Goal: Ask a question

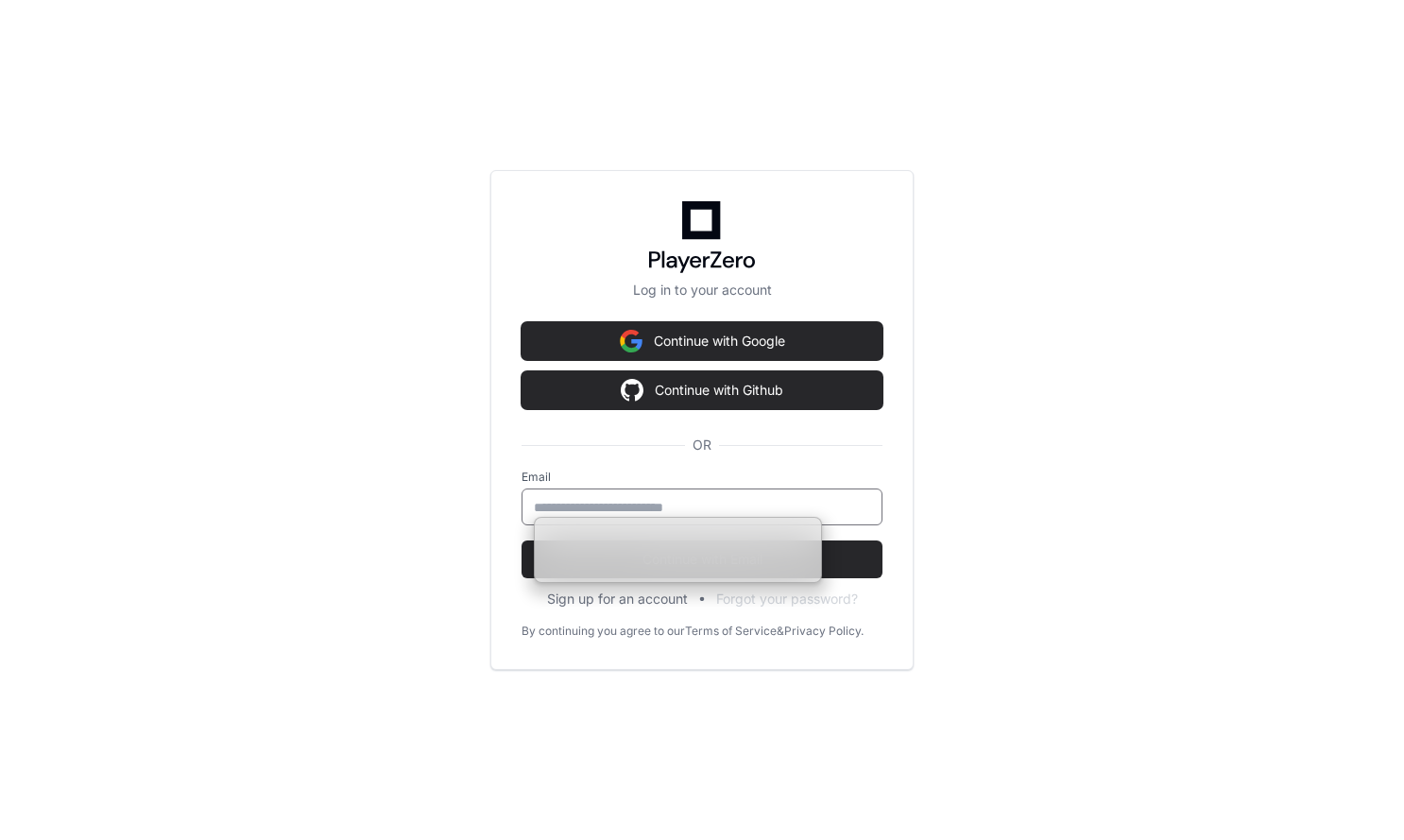
click at [1010, 505] on div "Log in to your account Continue with Google Continue with Github OR Email Conti…" at bounding box center [702, 420] width 1404 height 840
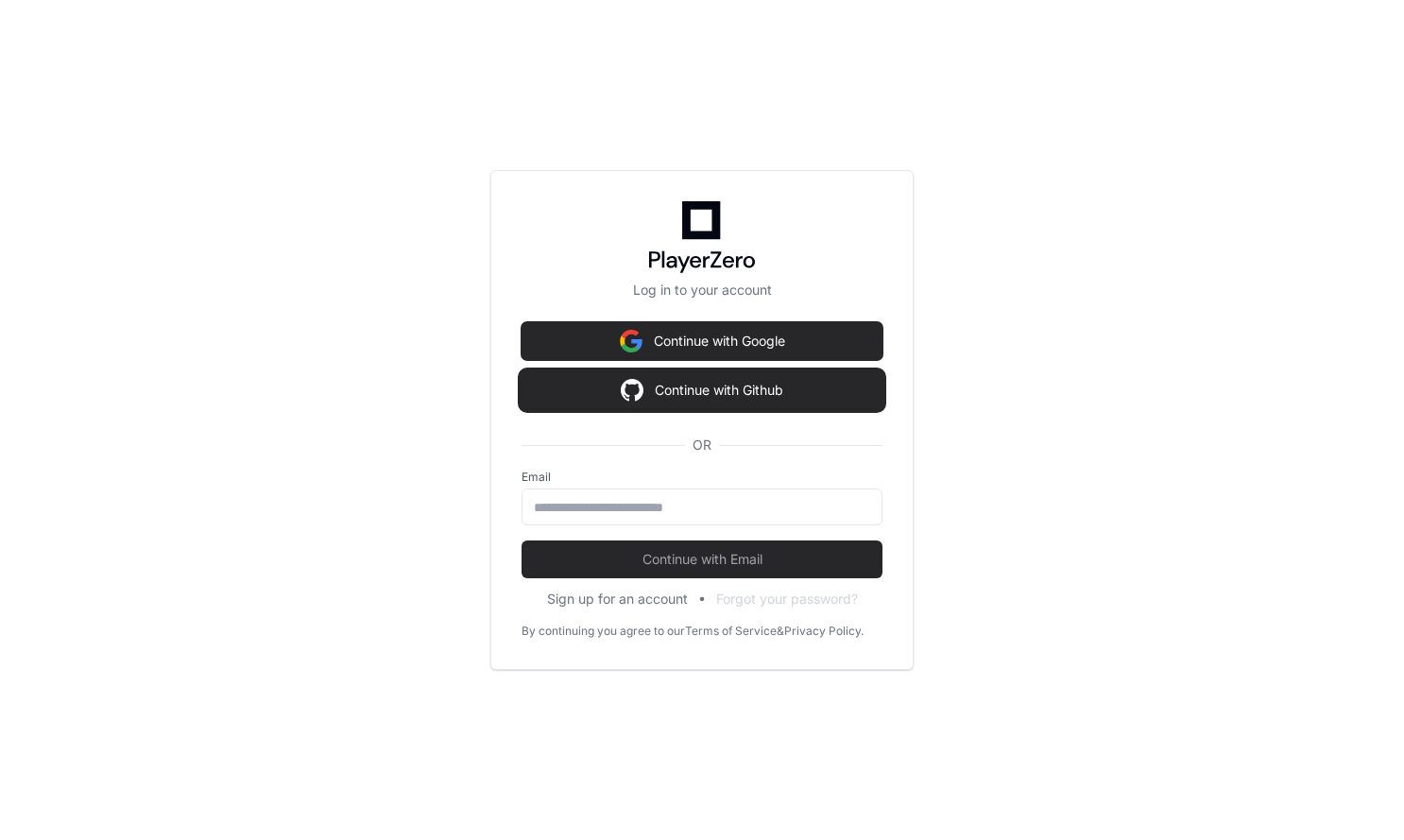
click at [781, 393] on button "Continue with Github" at bounding box center [702, 390] width 361 height 38
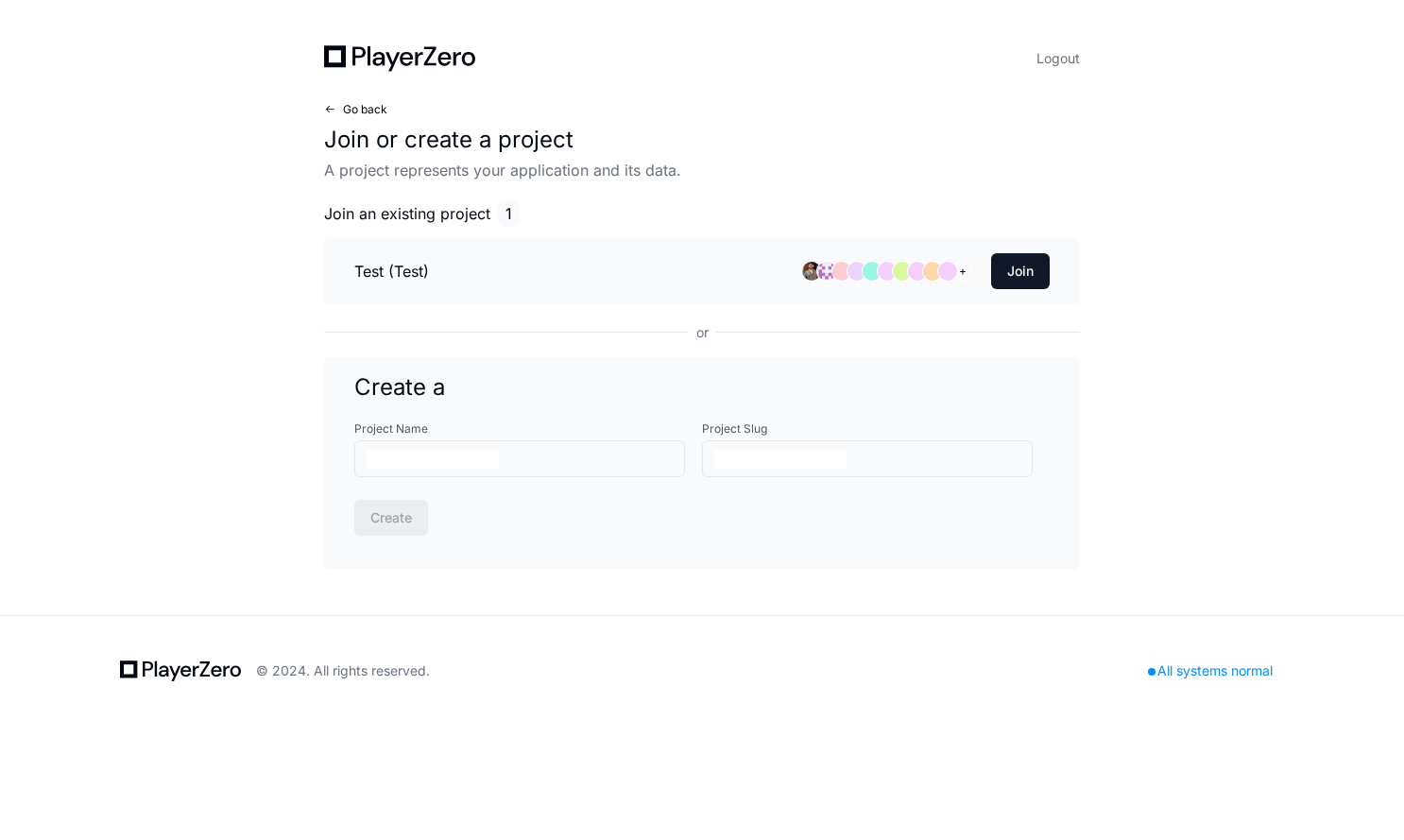
click at [368, 108] on span "Go back" at bounding box center [365, 109] width 44 height 15
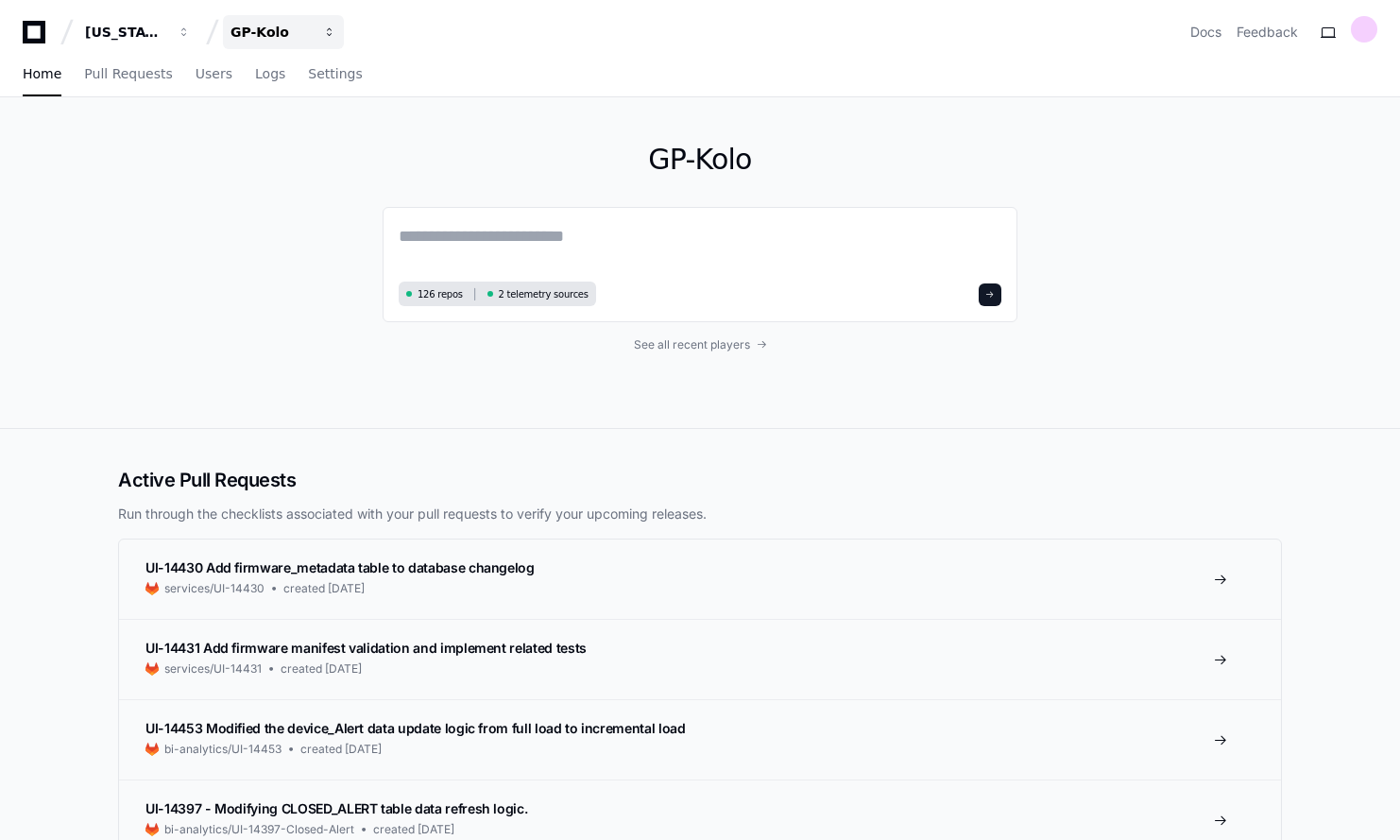
click at [191, 37] on span "button" at bounding box center [184, 32] width 13 height 13
click at [313, 94] on link "Join or create a project" at bounding box center [355, 99] width 242 height 25
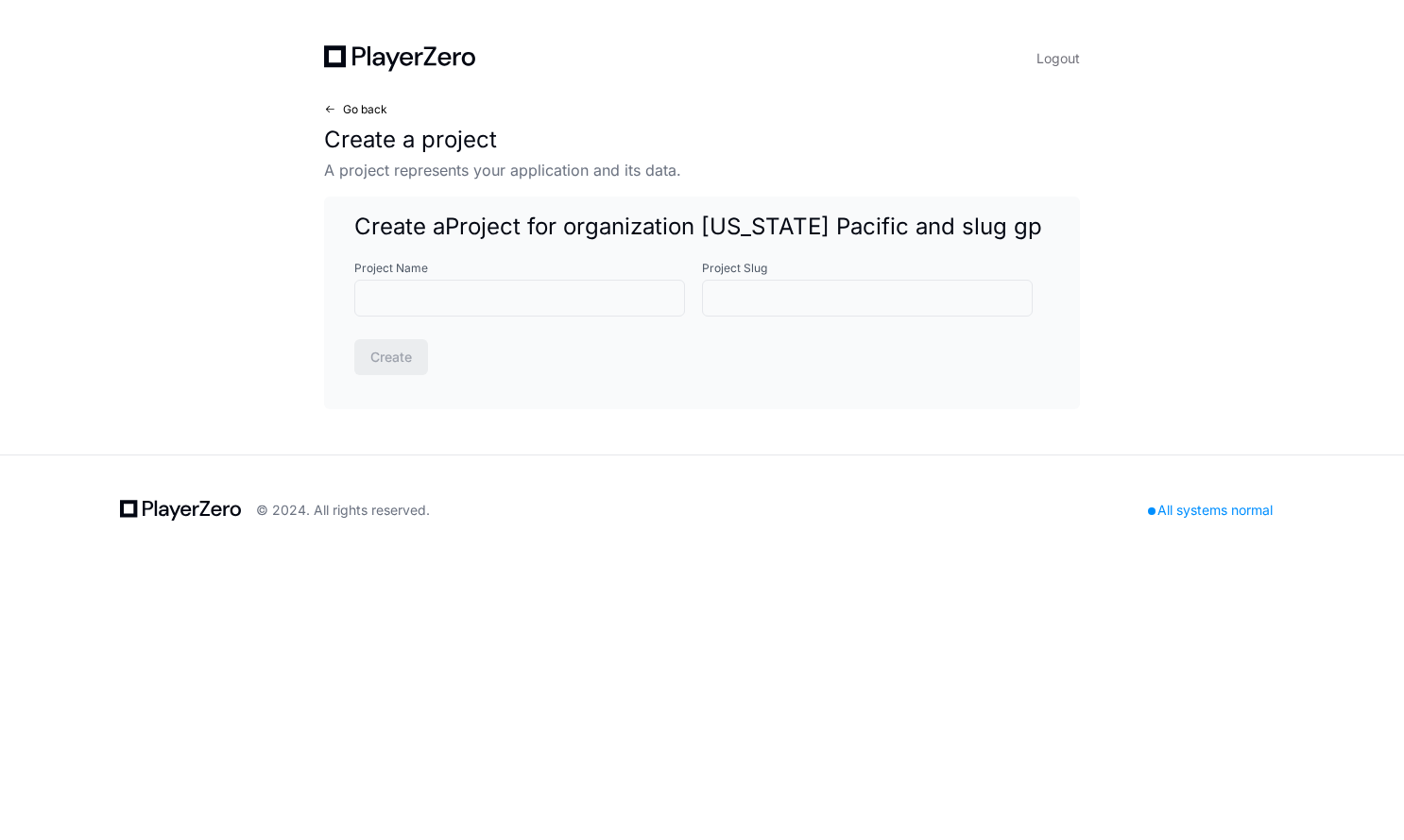
click at [326, 107] on span at bounding box center [329, 109] width 11 height 11
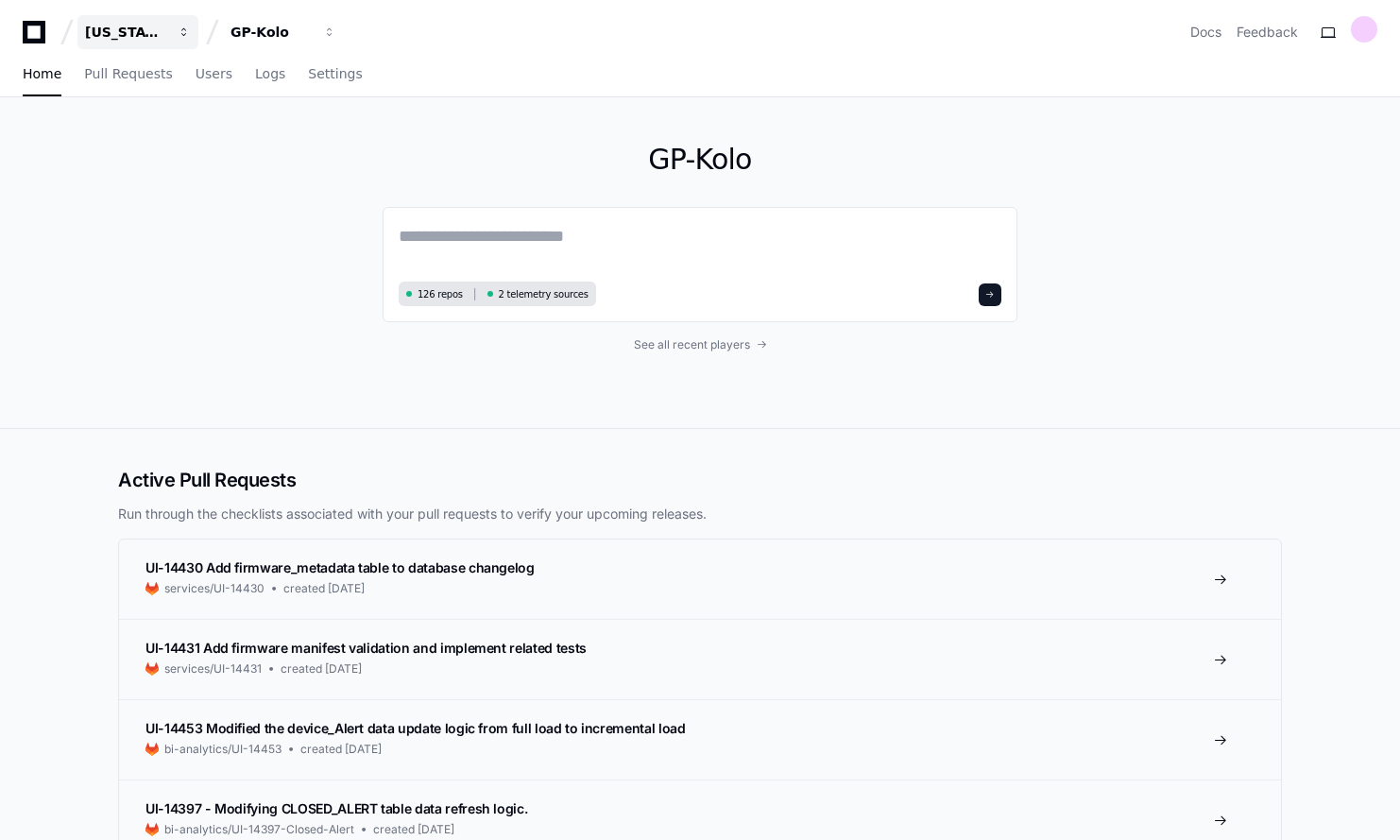
click at [137, 31] on div "[US_STATE] Pacific" at bounding box center [125, 32] width 81 height 19
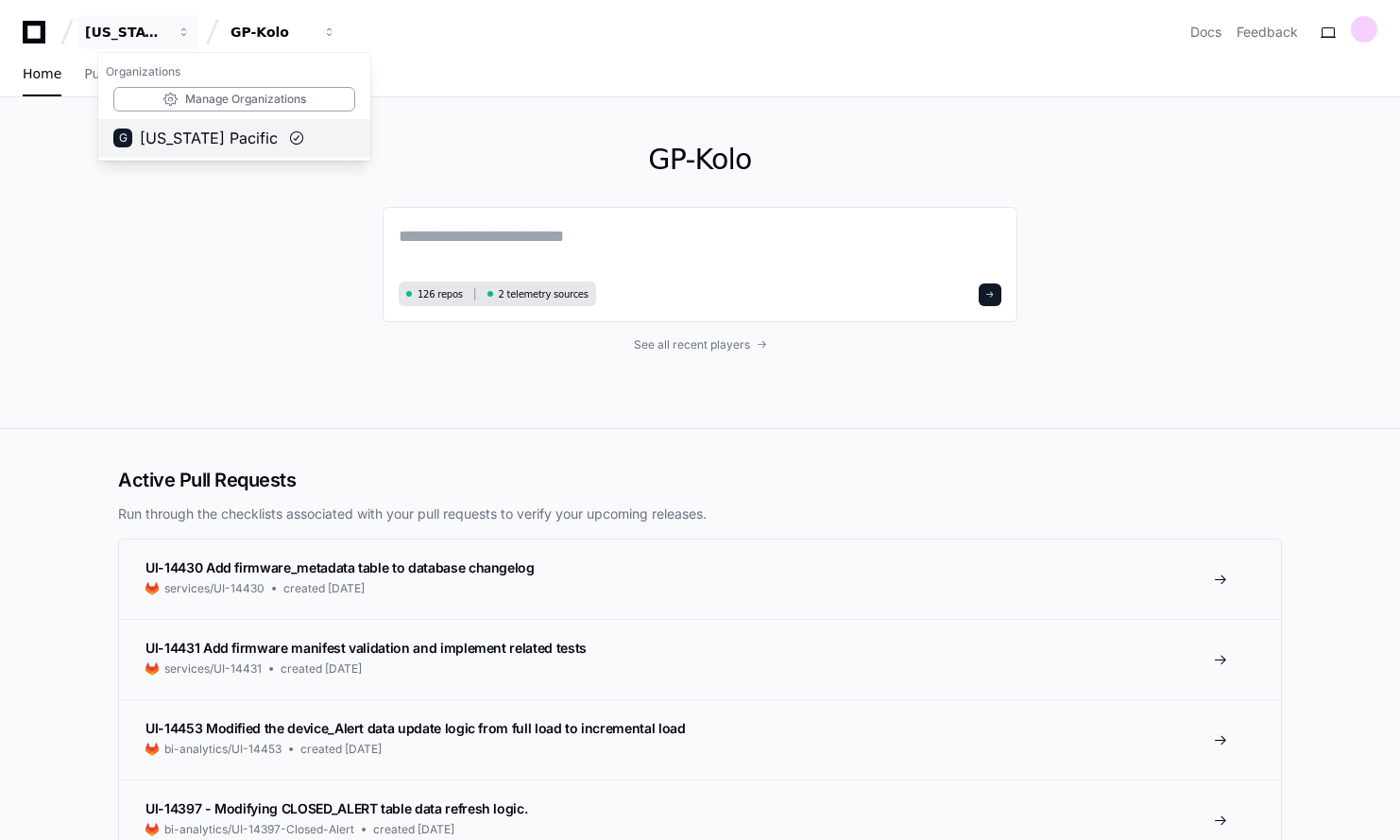
click at [194, 131] on span "[US_STATE] Pacific" at bounding box center [209, 138] width 138 height 23
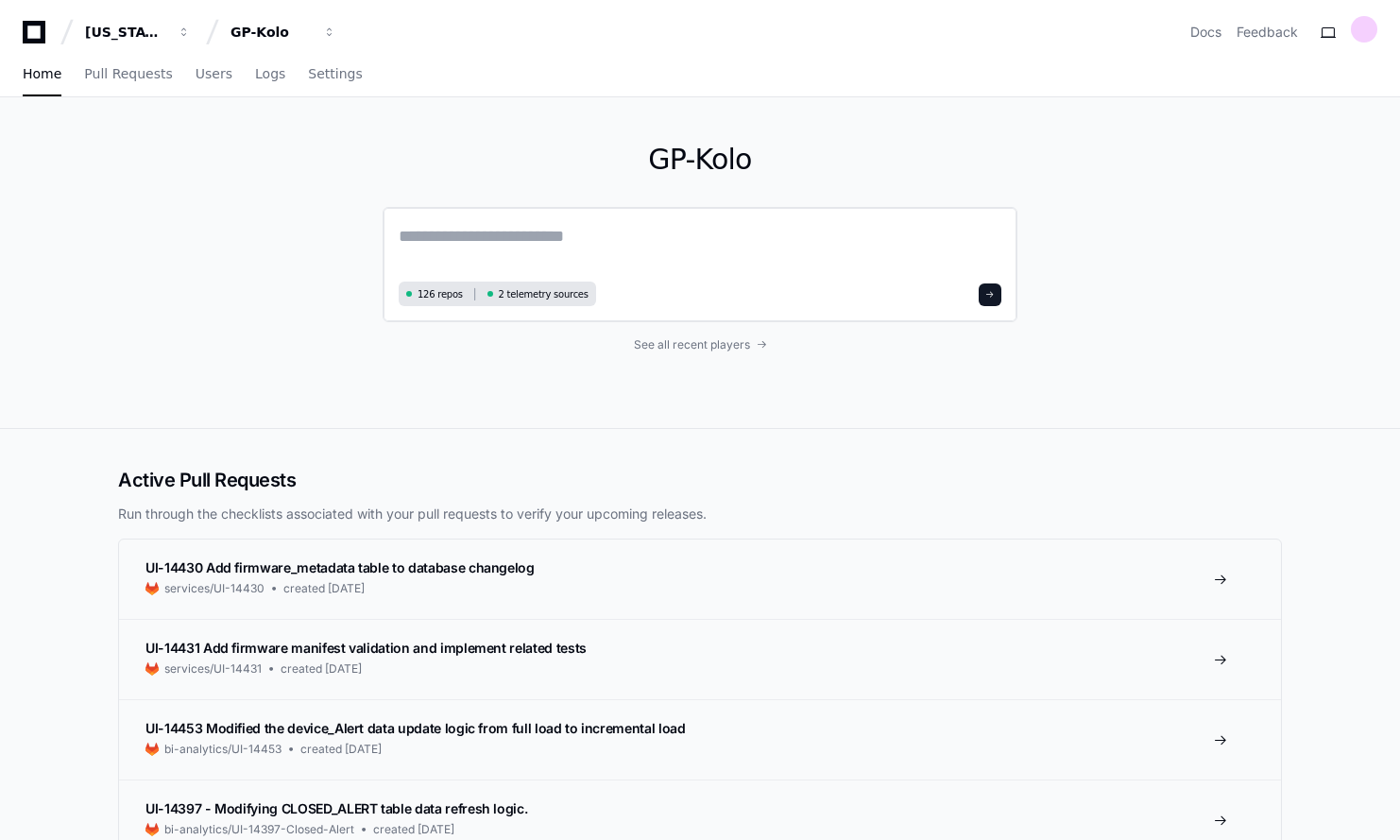
click at [499, 254] on textarea at bounding box center [700, 249] width 603 height 53
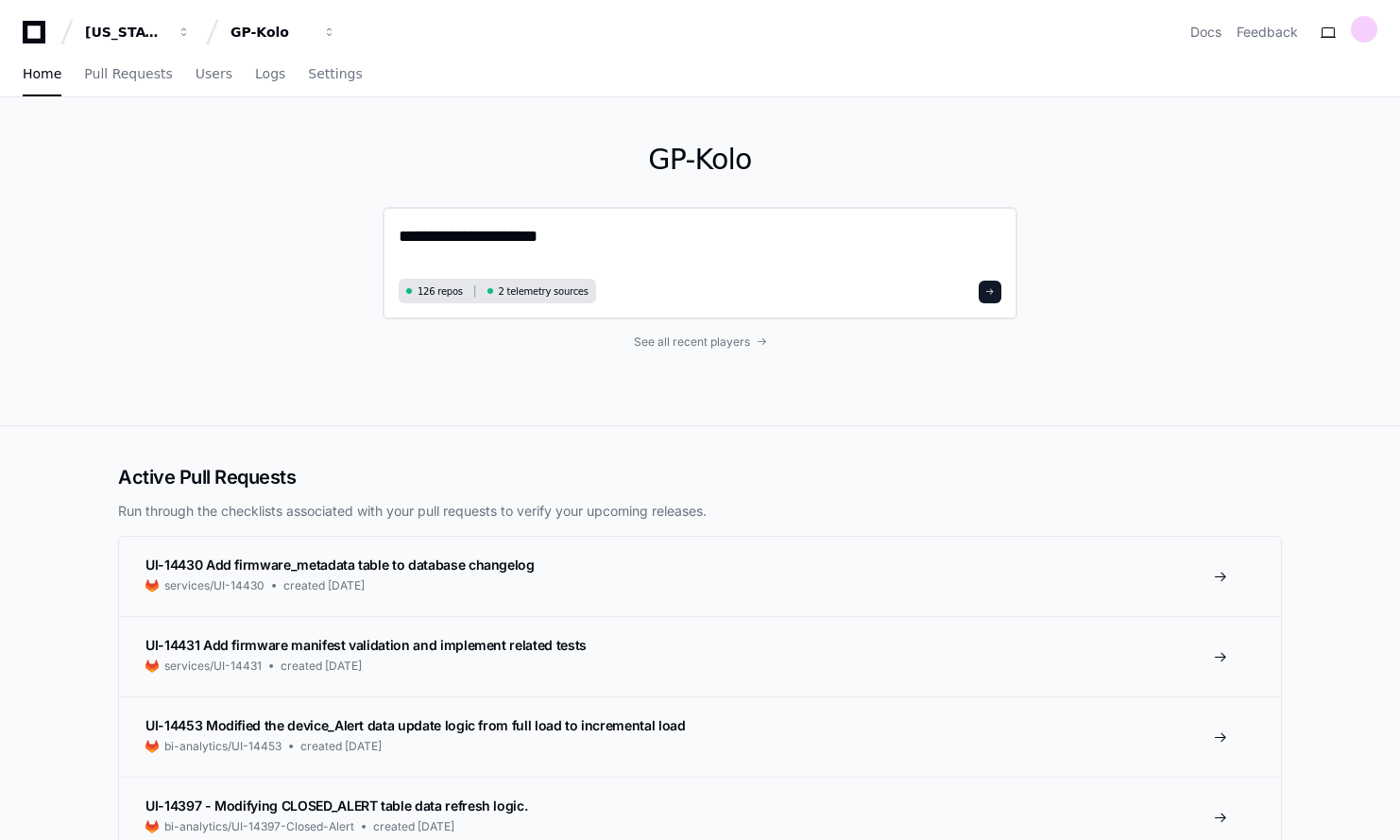
paste textarea "**********"
type textarea "**********"
click at [996, 290] on button at bounding box center [990, 292] width 23 height 23
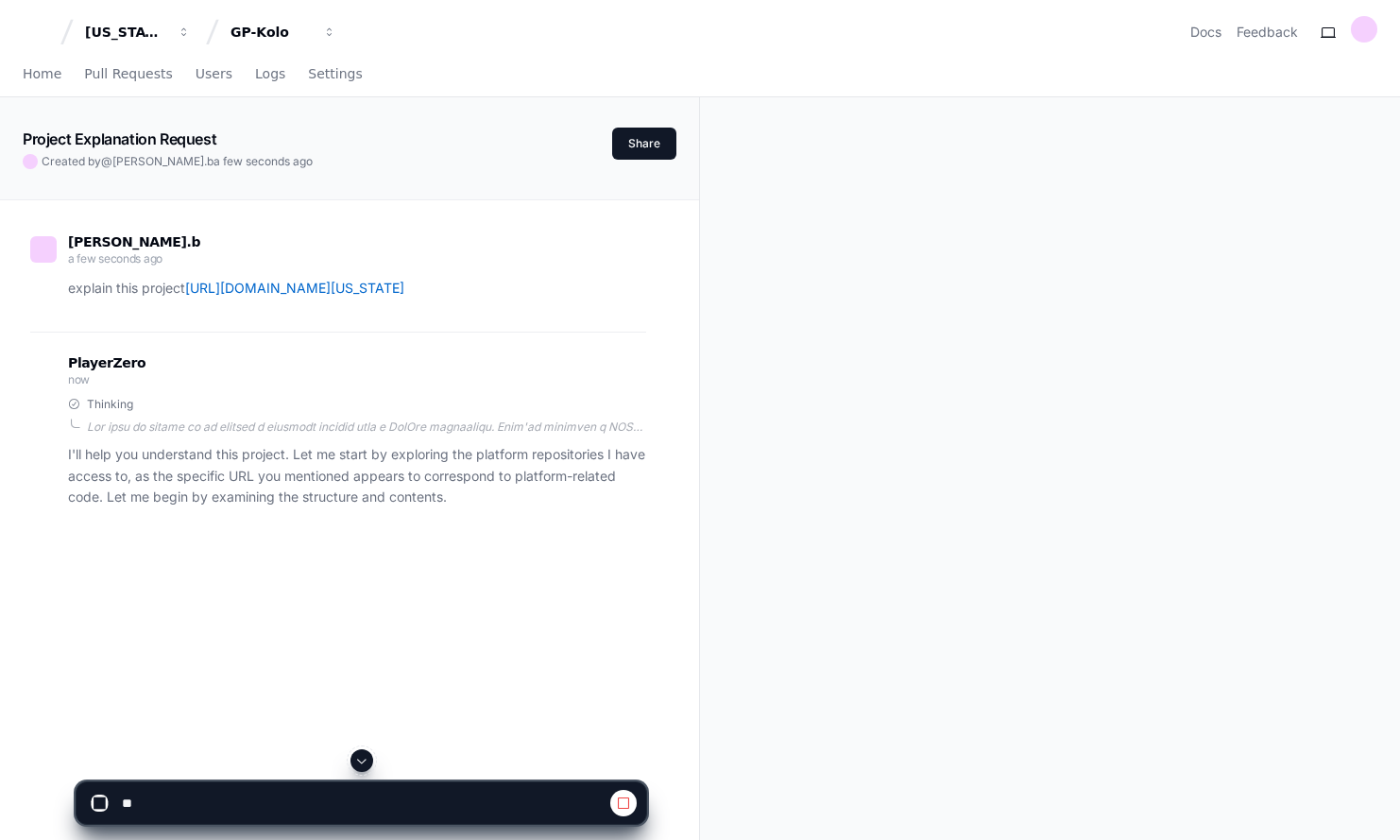
scroll to position [307, 0]
